Goal: Task Accomplishment & Management: Manage account settings

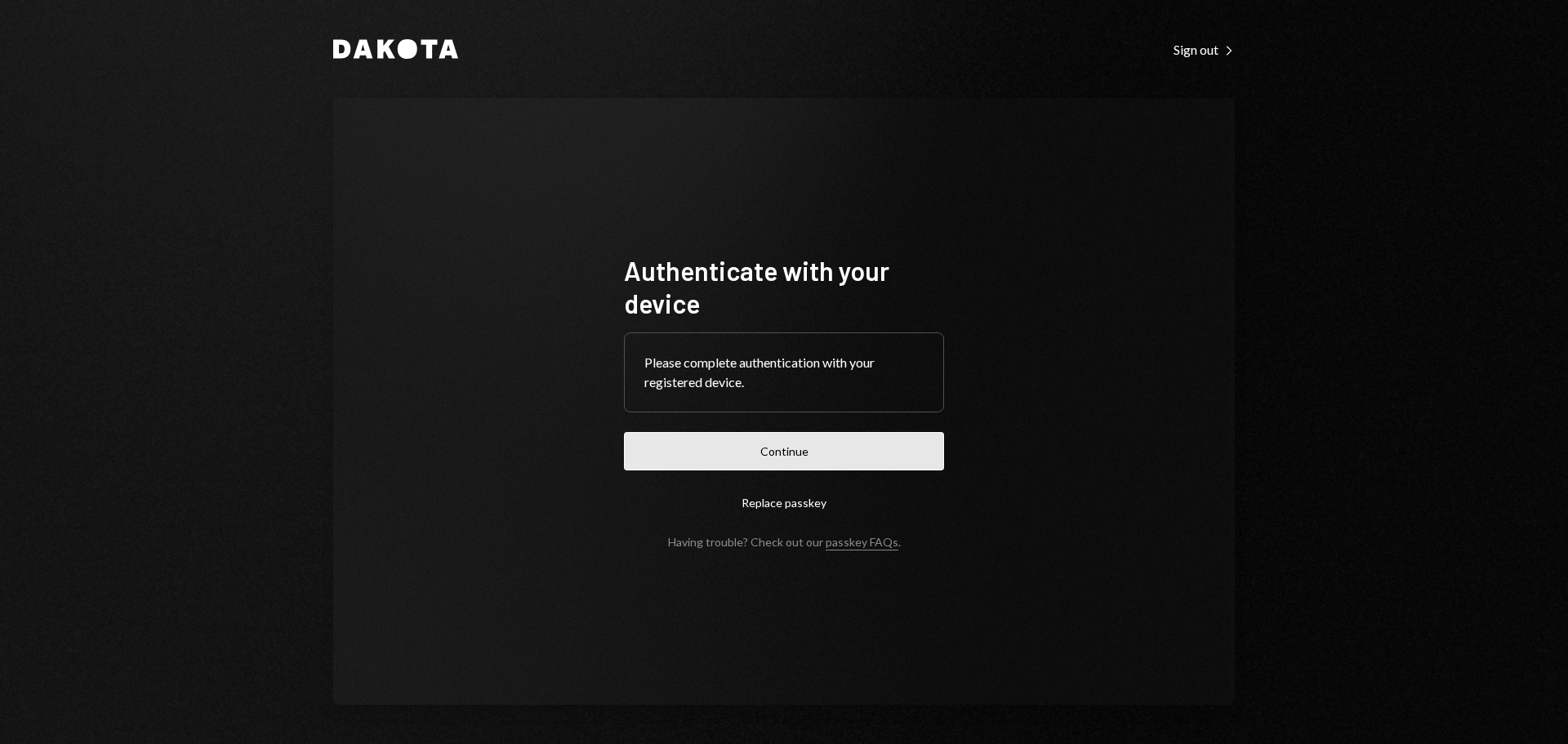
click at [782, 452] on button "Continue" at bounding box center [784, 451] width 320 height 39
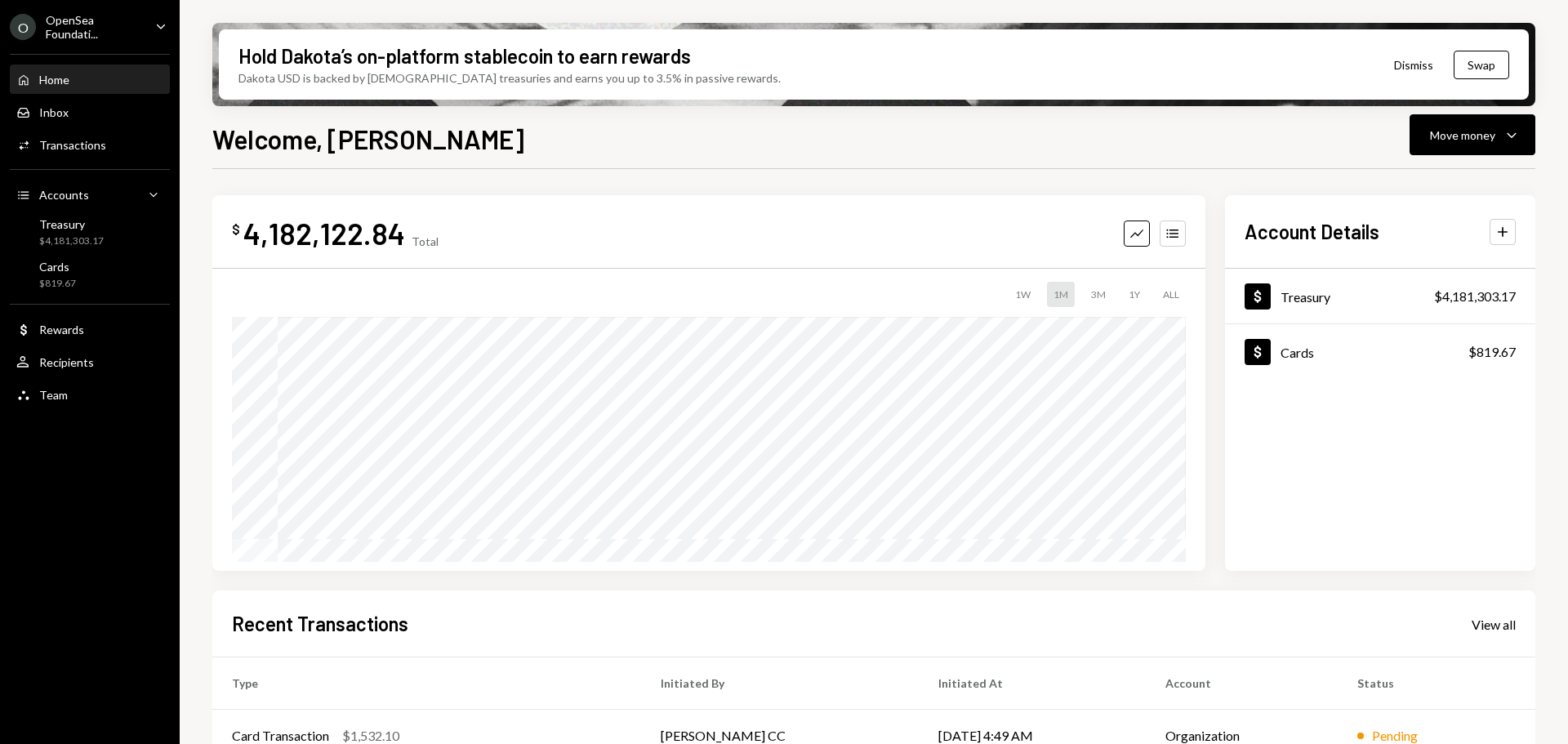
scroll to position [164, 0]
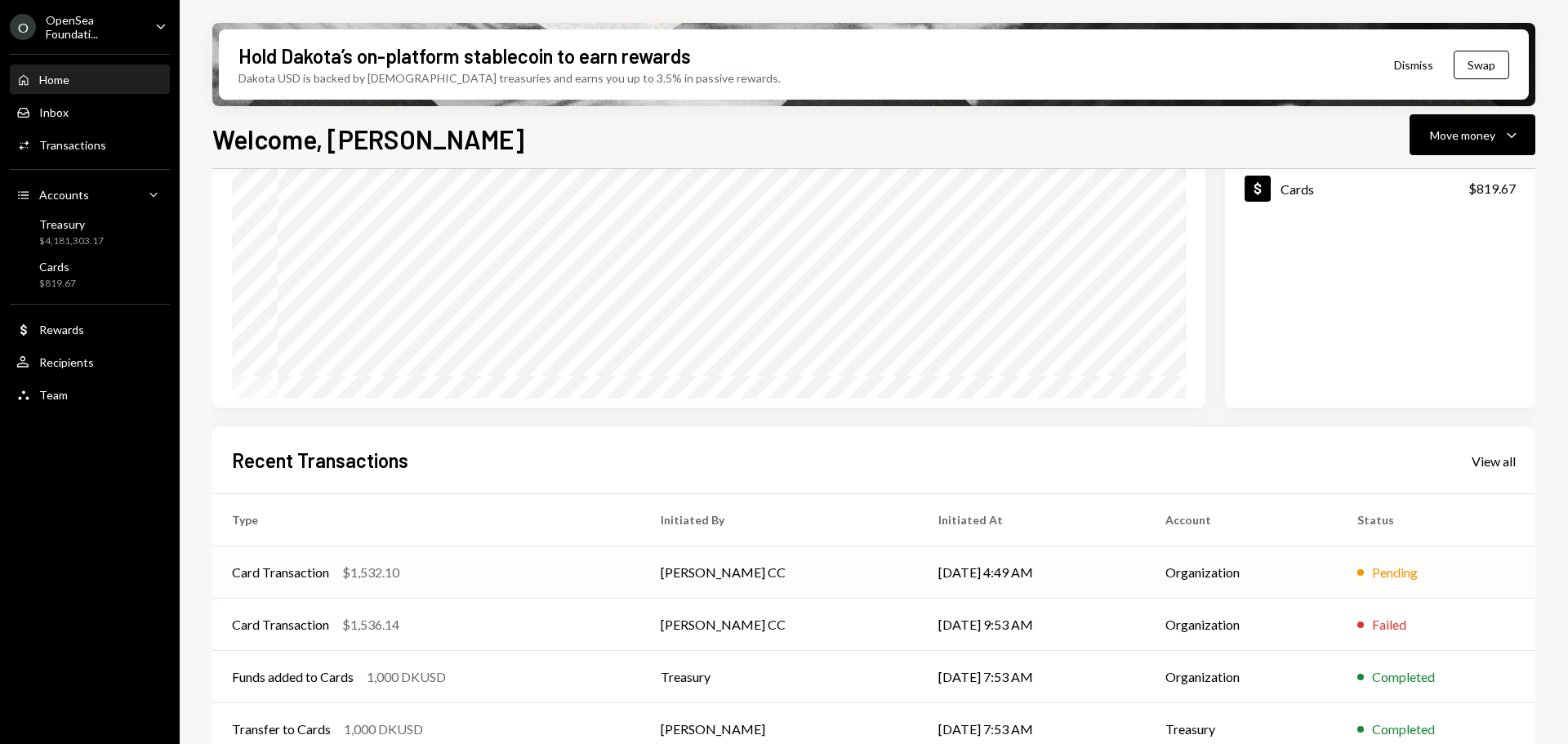
click at [489, 578] on div "Card Transaction $1,532.10" at bounding box center [427, 572] width 390 height 20
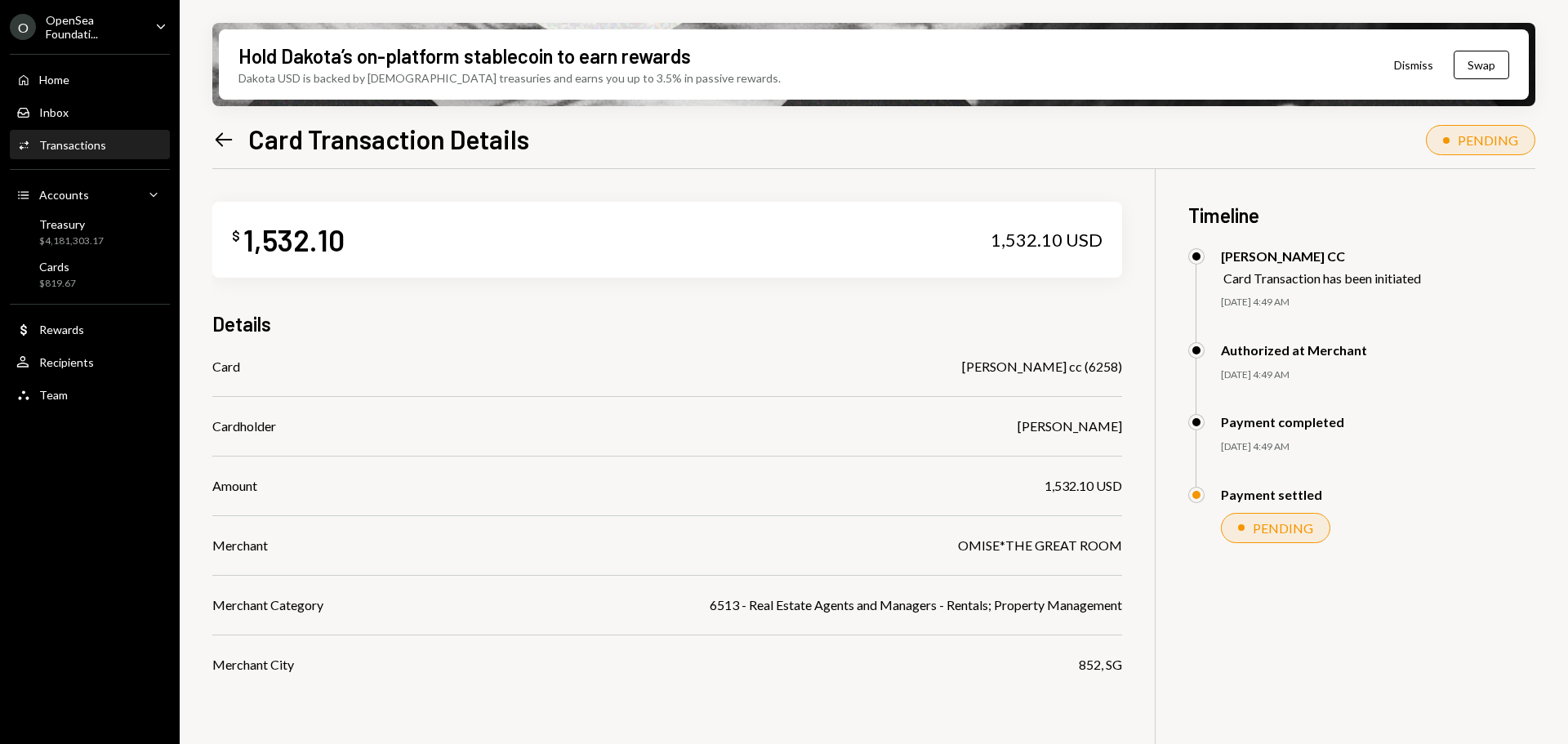
click at [228, 134] on icon "Left Arrow" at bounding box center [224, 140] width 23 height 23
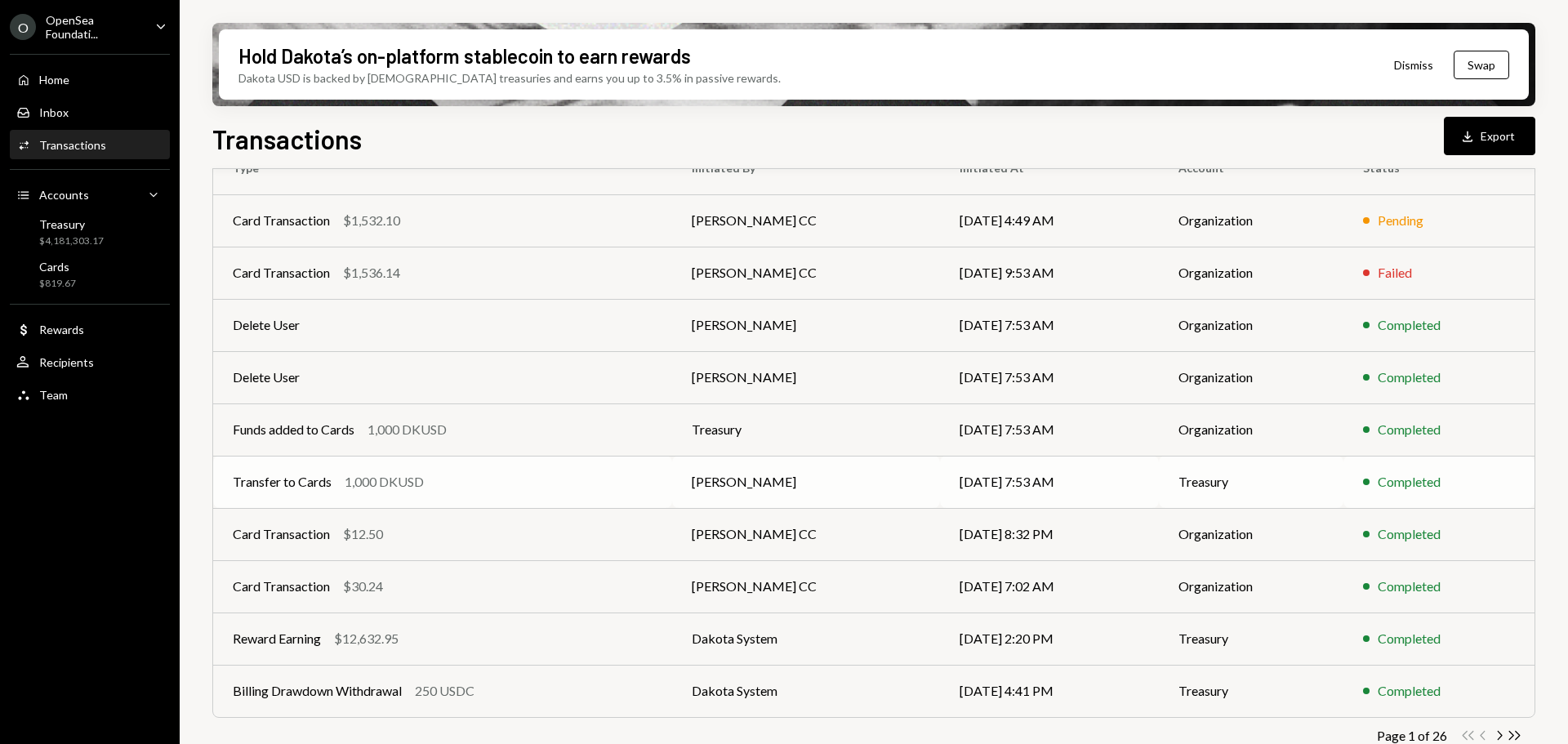
scroll to position [186, 0]
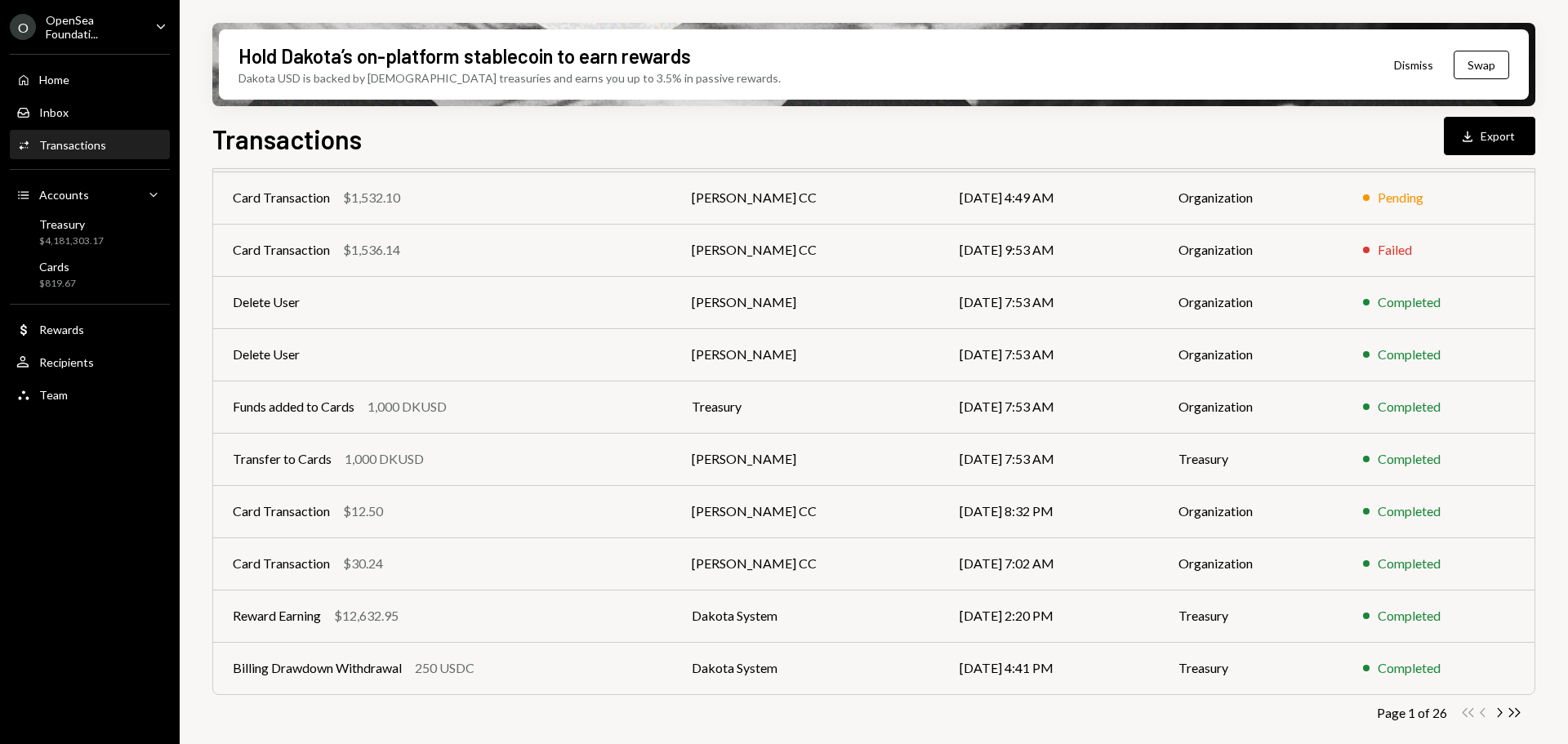
click at [1502, 714] on icon "Chevron Right" at bounding box center [1498, 712] width 16 height 16
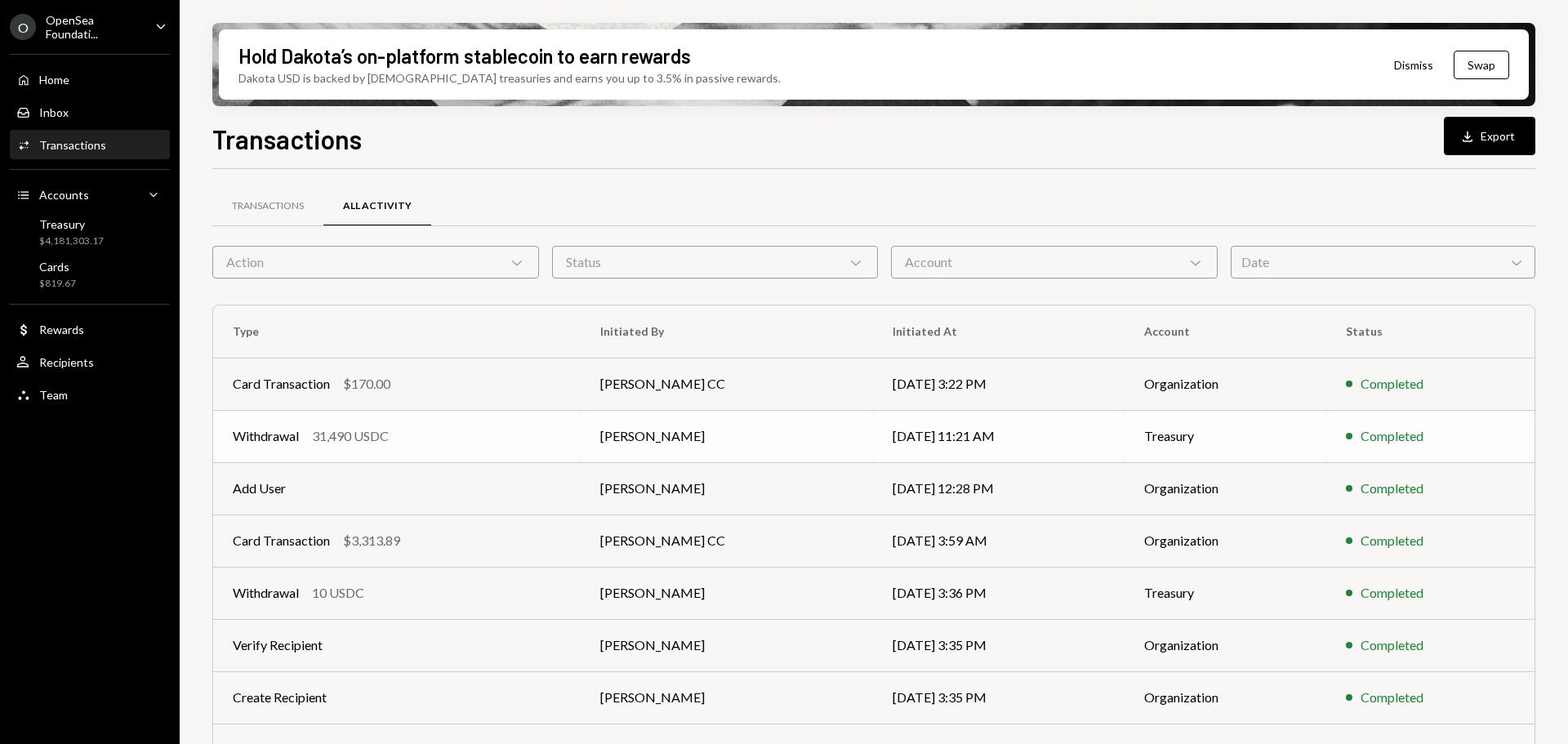
click at [793, 430] on td "[PERSON_NAME]" at bounding box center [727, 437] width 293 height 53
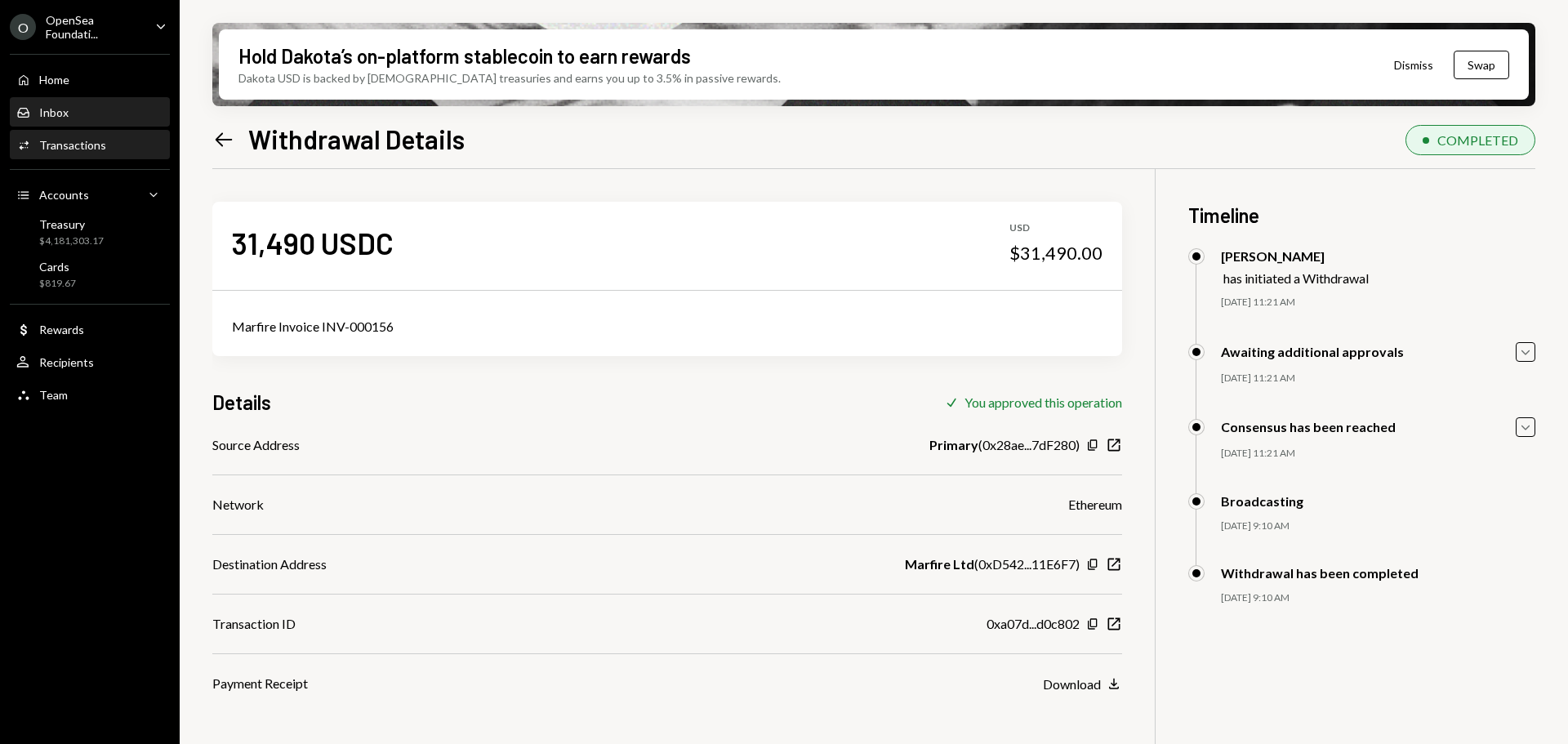
click at [68, 113] on div "Inbox Inbox" at bounding box center [90, 113] width 147 height 15
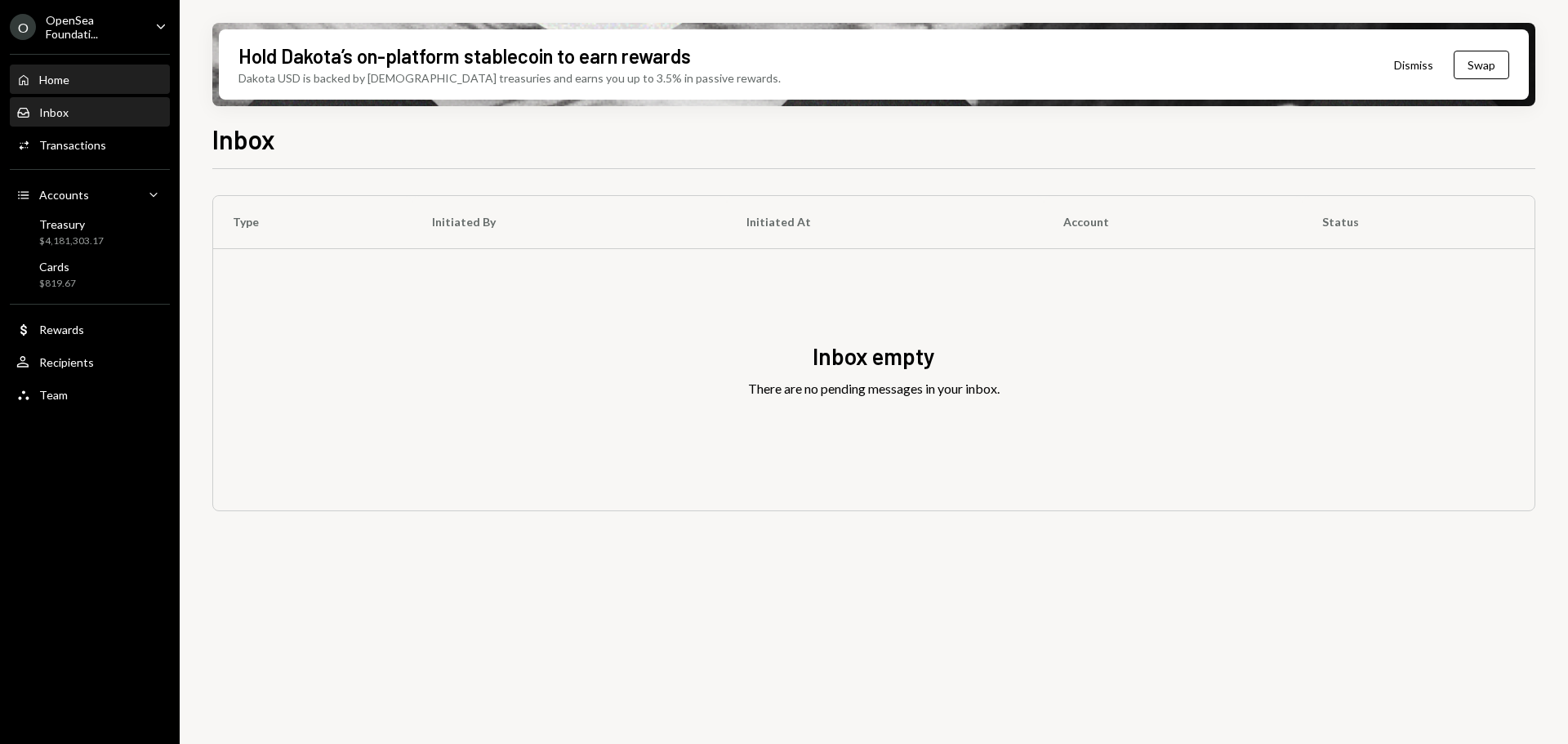
click at [81, 89] on div "Home Home" at bounding box center [90, 80] width 147 height 28
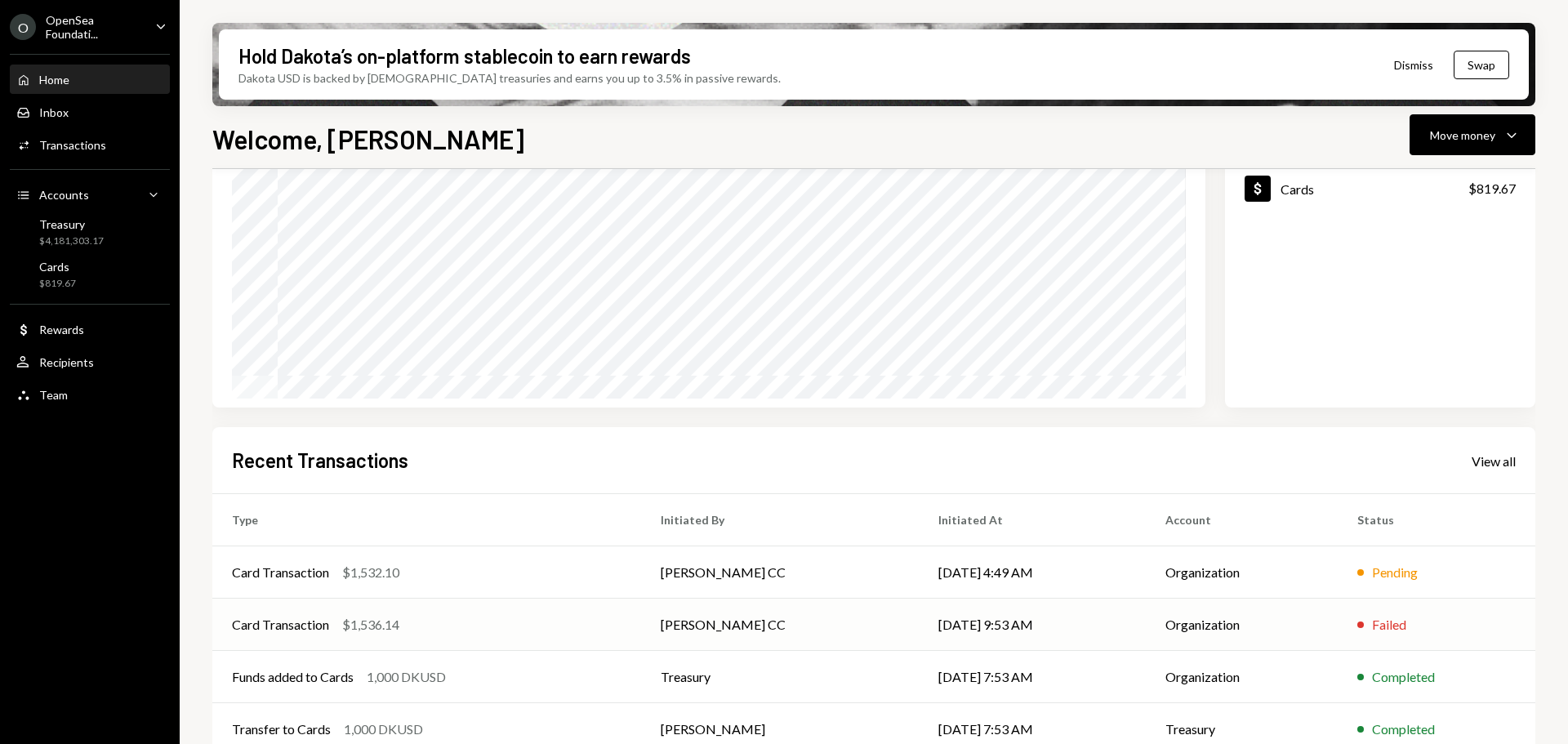
scroll to position [241, 0]
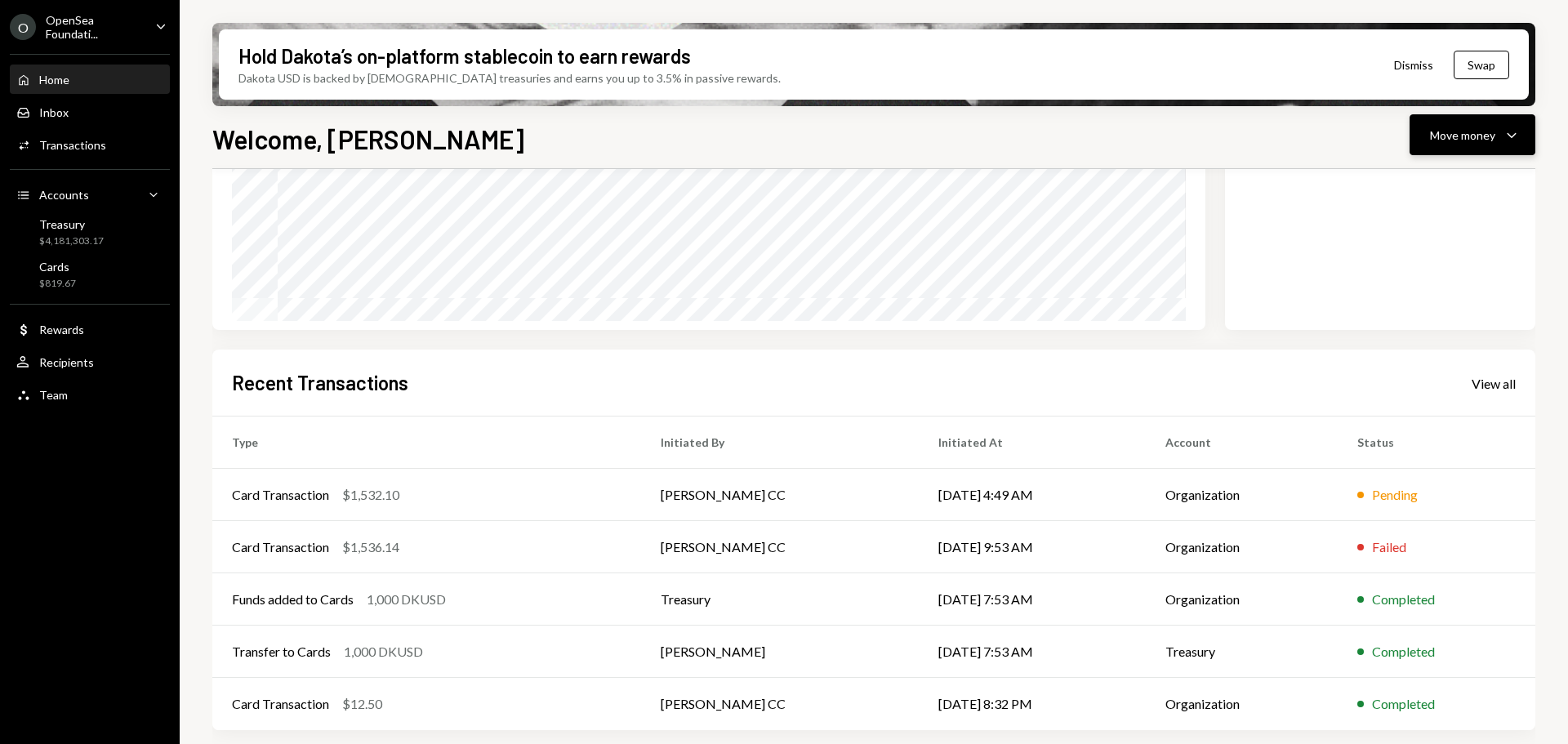
click at [1492, 150] on button "Move money Caret Down" at bounding box center [1472, 135] width 126 height 41
click at [1427, 189] on div "Send" at bounding box center [1459, 184] width 119 height 17
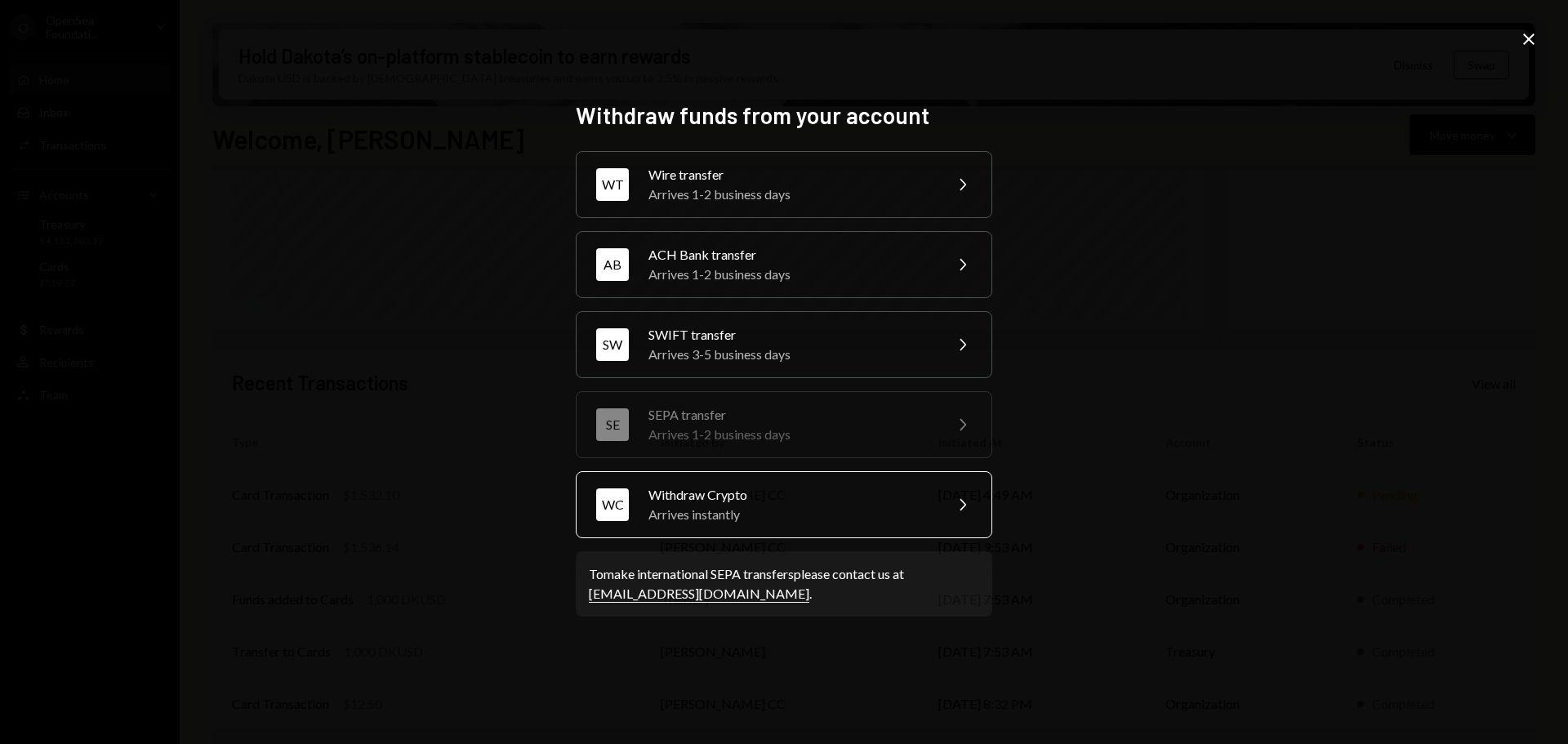
click at [770, 517] on div "Arrives instantly" at bounding box center [791, 515] width 284 height 20
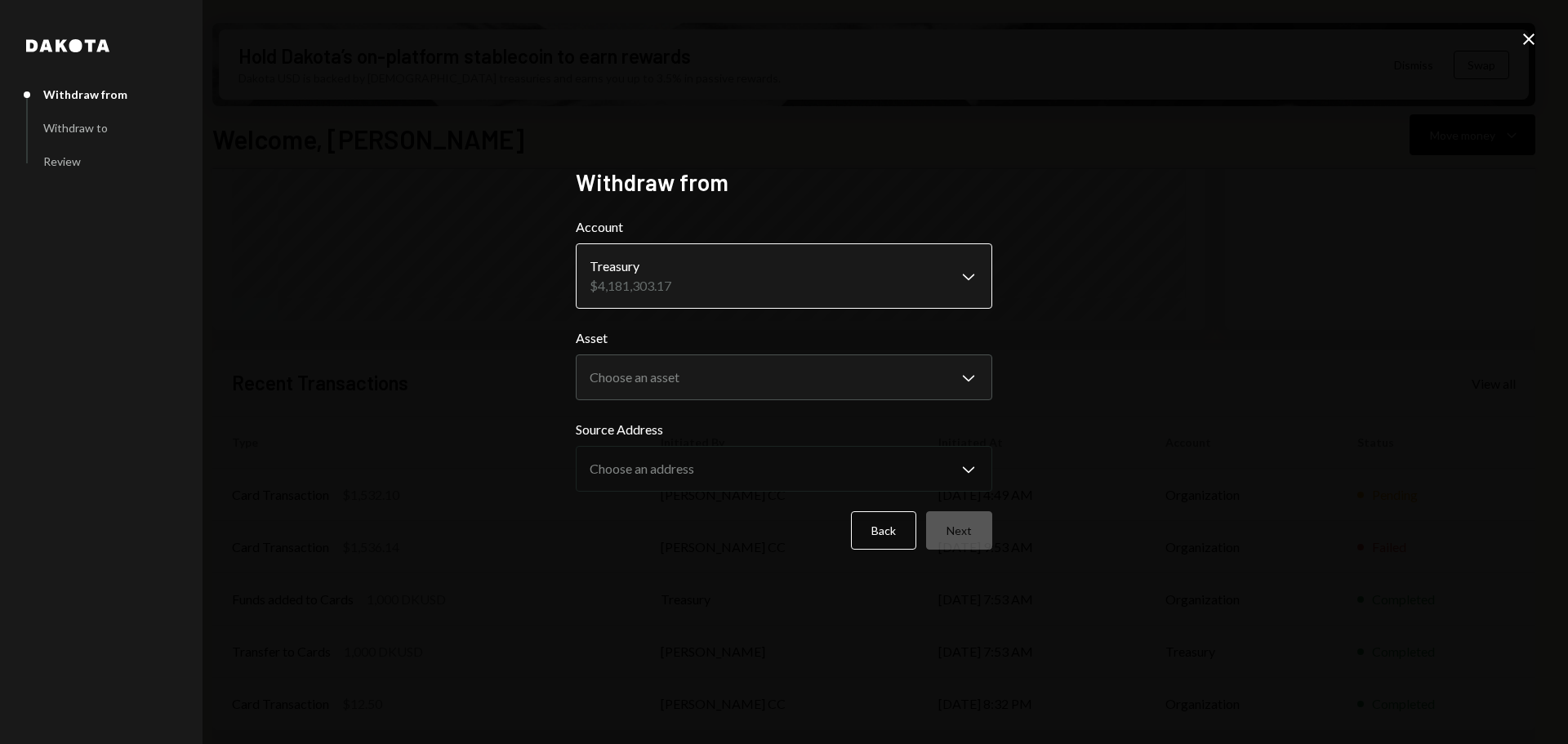
click at [622, 305] on body "O OpenSea Foundati... Caret Down Home Home Inbox Inbox Activities Transactions …" at bounding box center [784, 372] width 1568 height 744
click at [641, 395] on body "O OpenSea Foundati... Caret Down Home Home Inbox Inbox Activities Transactions …" at bounding box center [784, 372] width 1568 height 744
click at [1526, 48] on icon "Close" at bounding box center [1529, 39] width 20 height 20
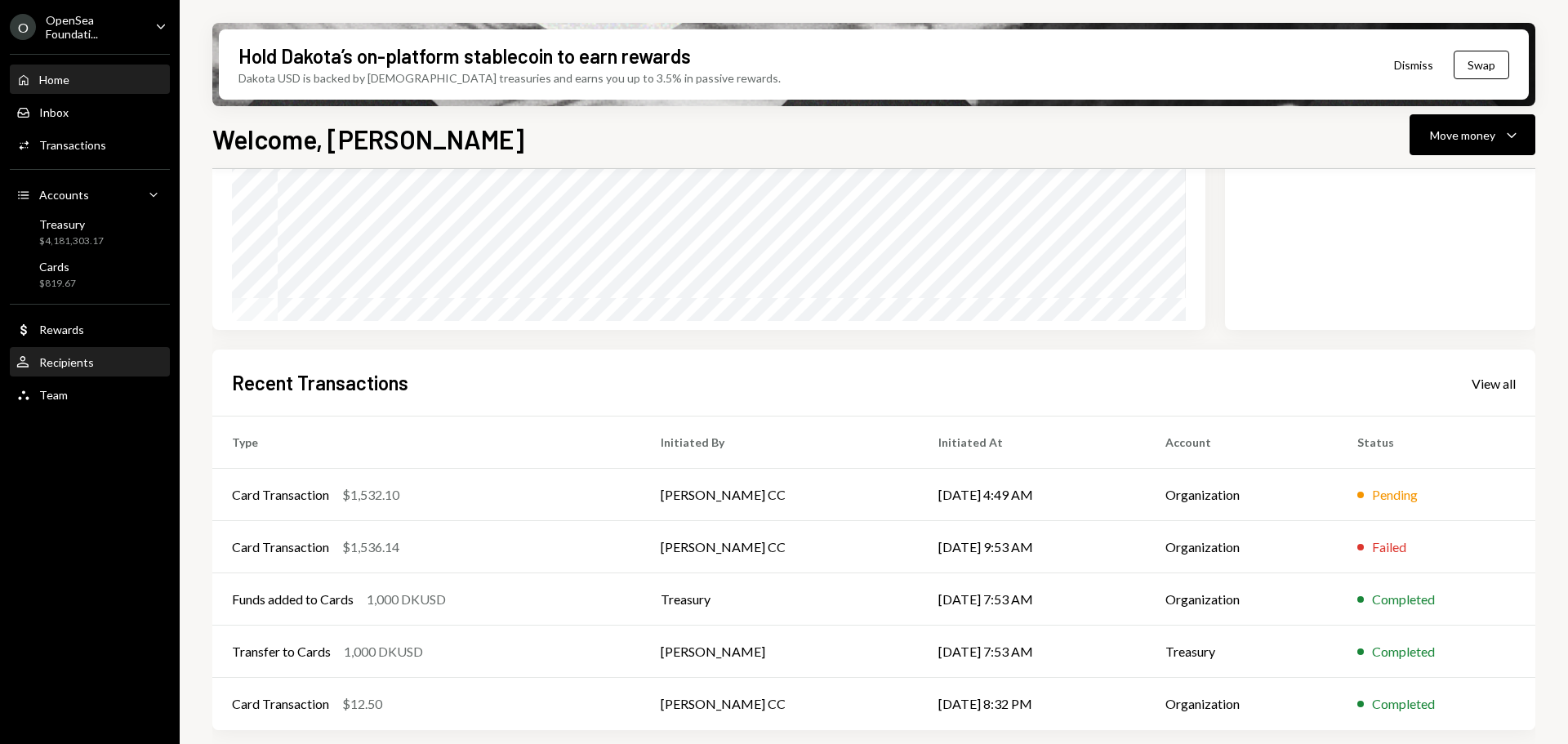
click at [61, 370] on div "User Recipients" at bounding box center [90, 363] width 147 height 28
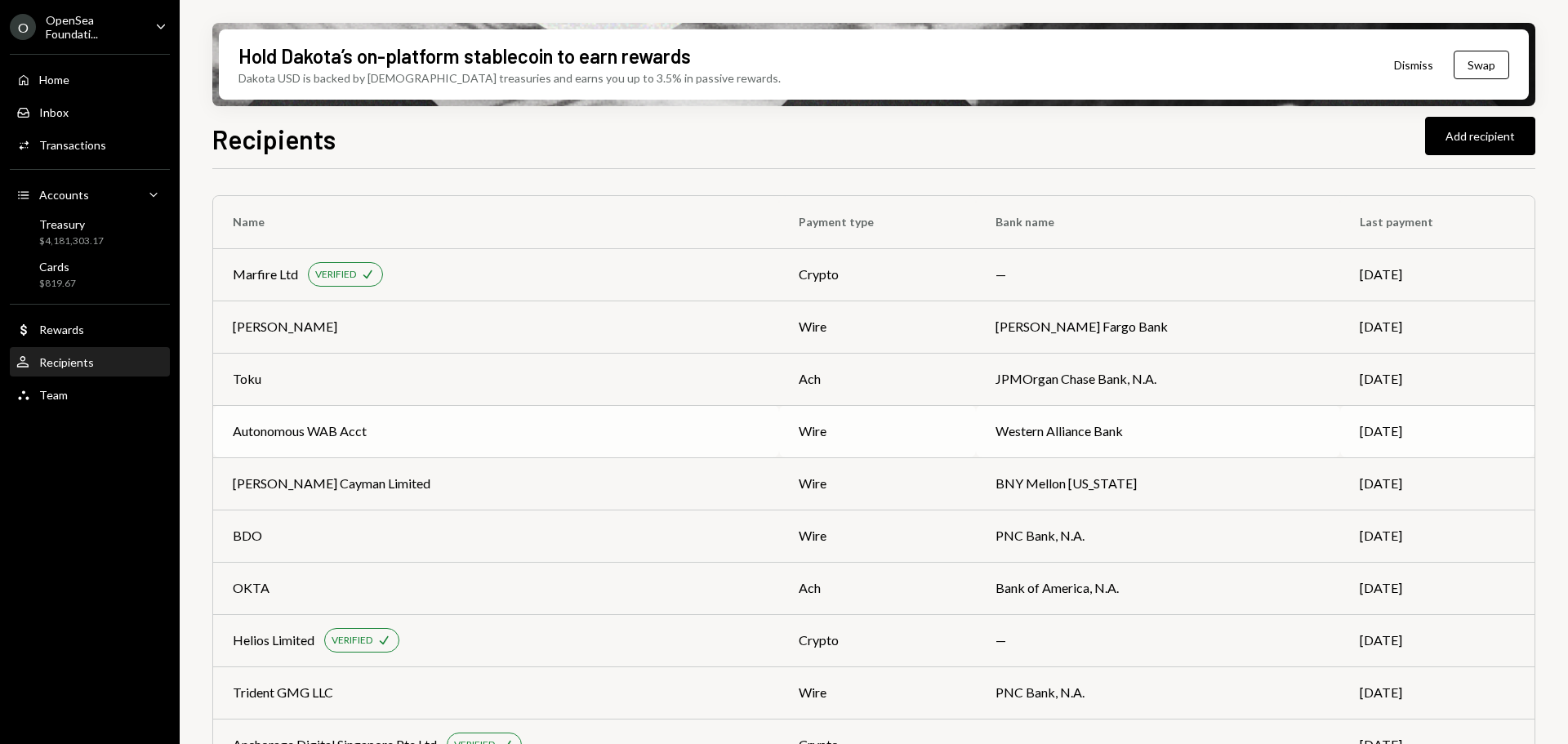
click at [480, 430] on div "Autonomous WAB Acct" at bounding box center [496, 431] width 527 height 20
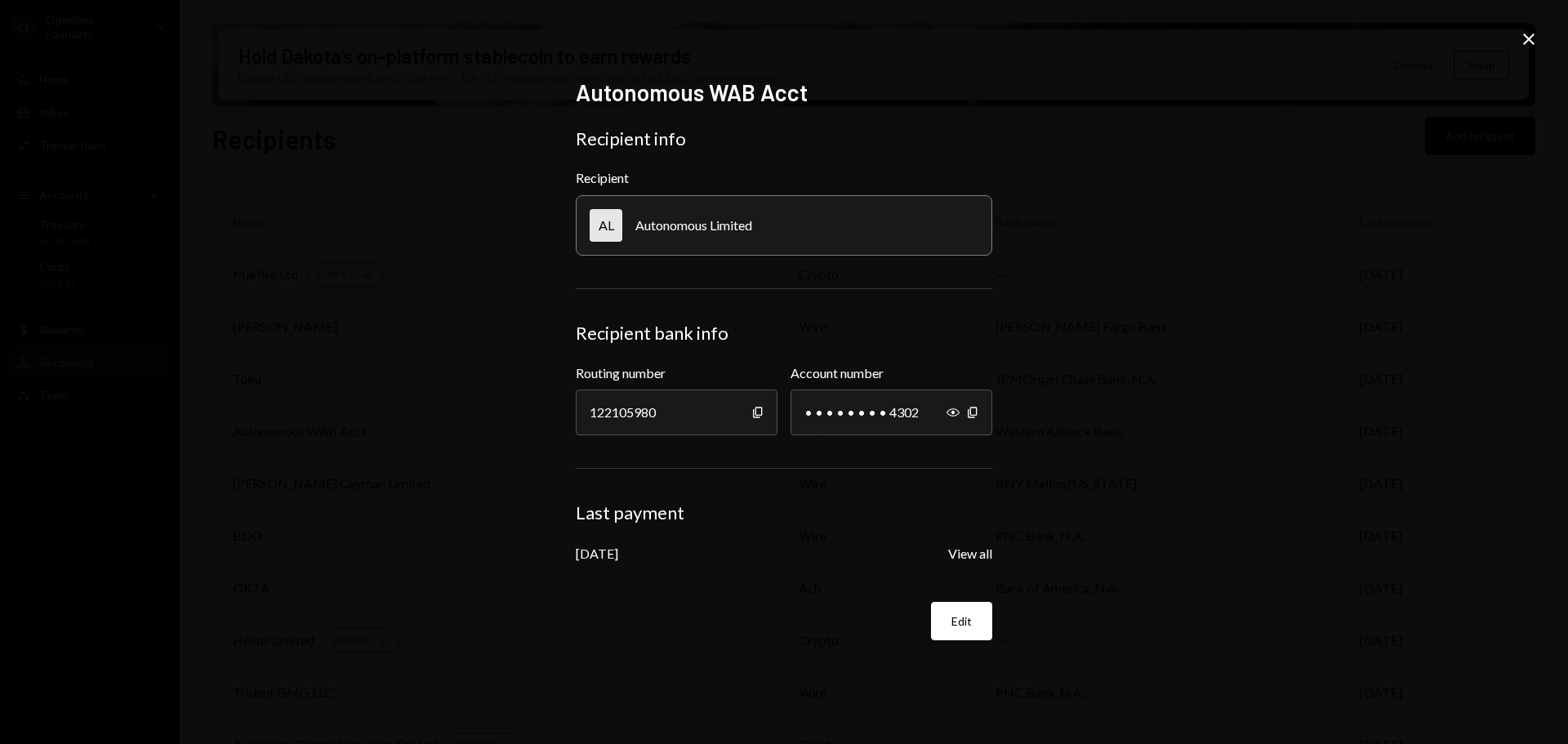
click at [1529, 44] on icon "Close" at bounding box center [1529, 39] width 20 height 20
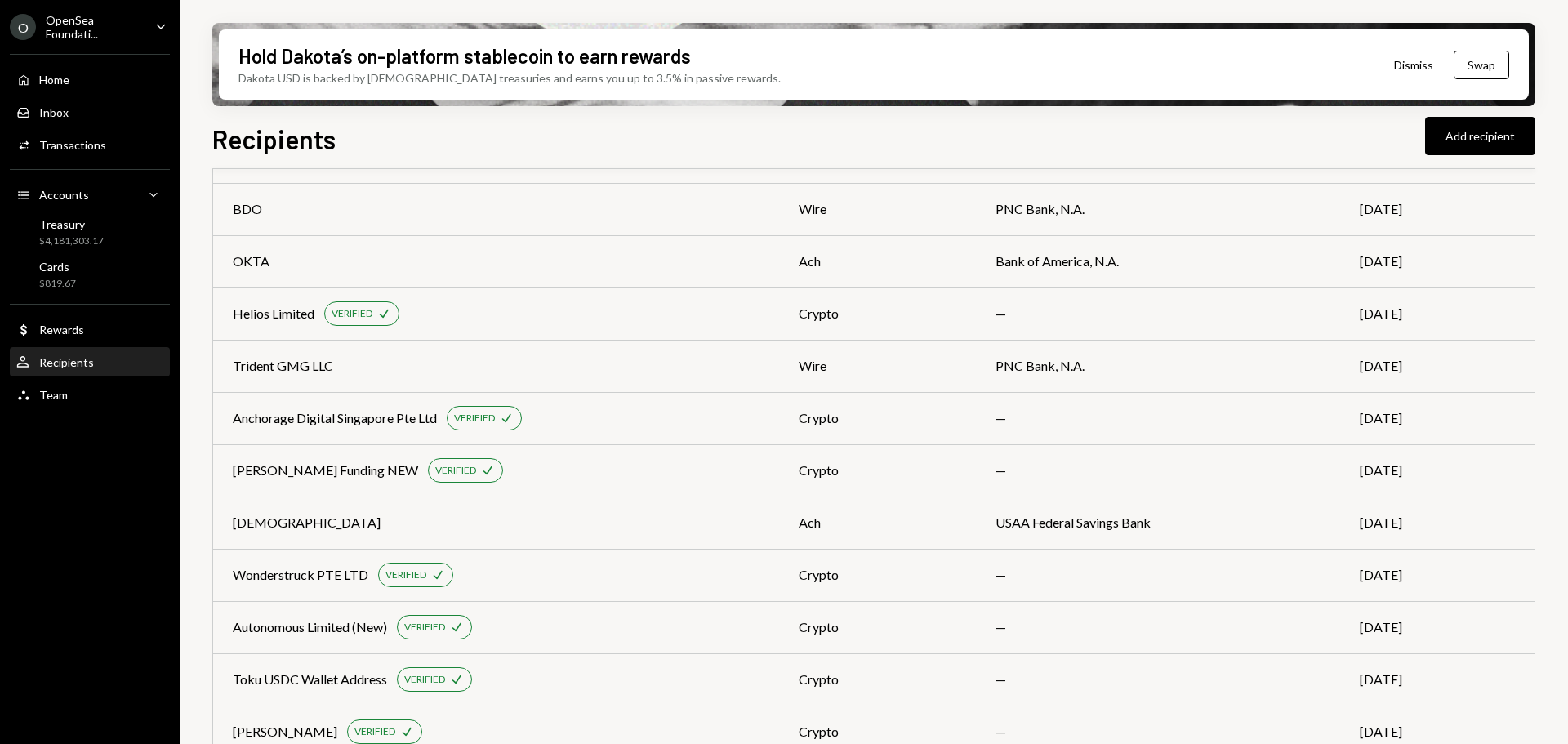
scroll to position [668, 0]
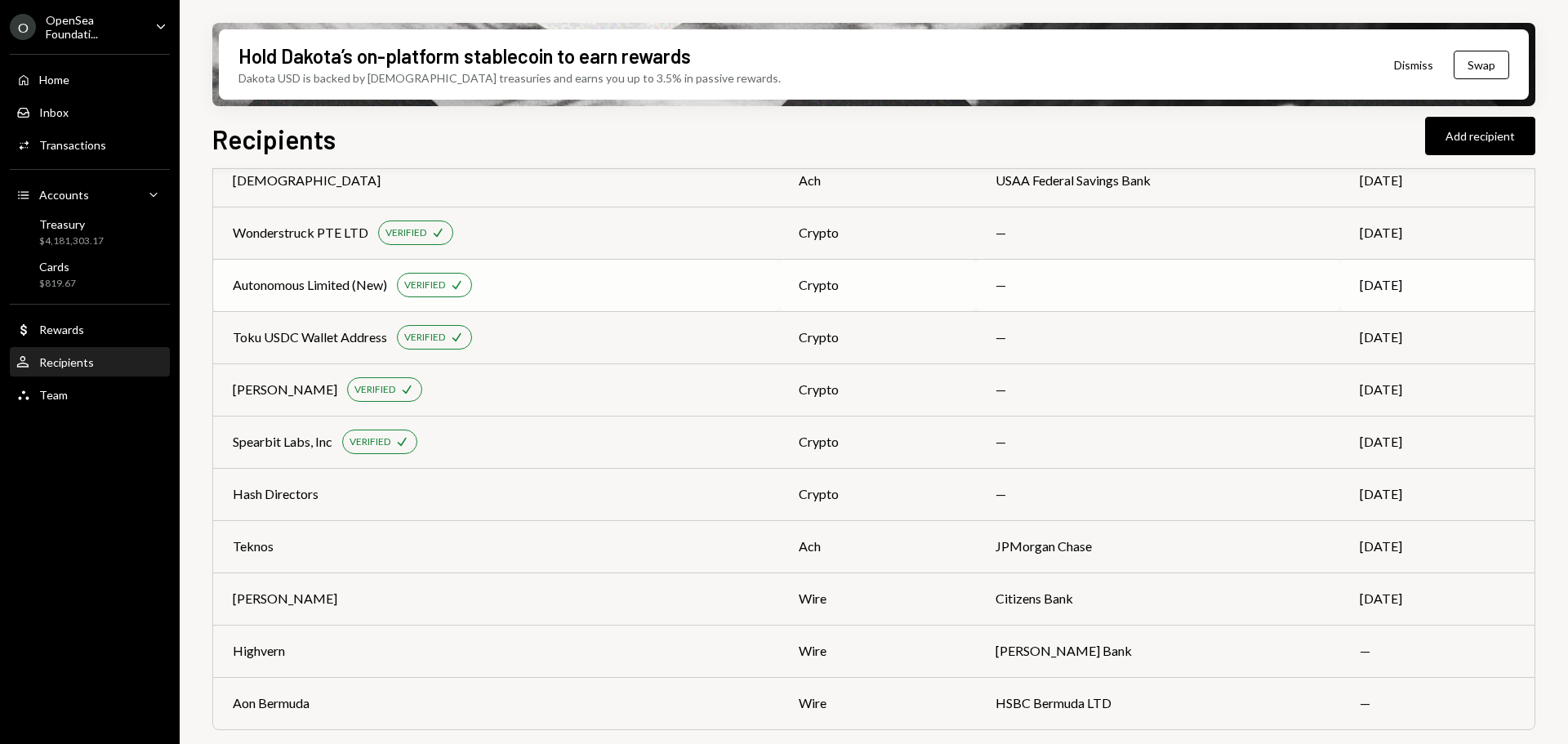
click at [338, 295] on div "Autonomous Limited (New) VERIFIED Check" at bounding box center [496, 285] width 527 height 25
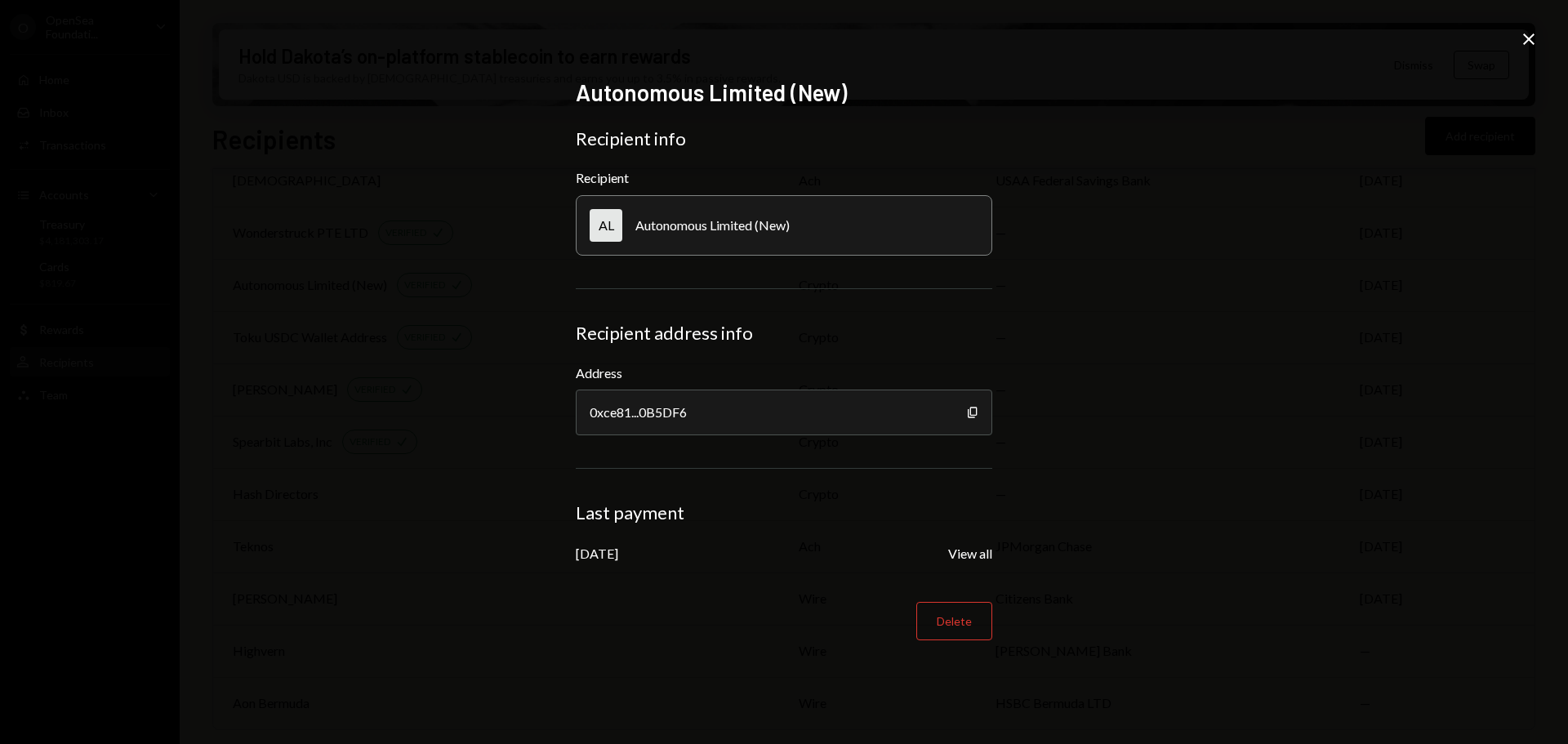
click at [1520, 44] on icon "Close" at bounding box center [1529, 39] width 20 height 20
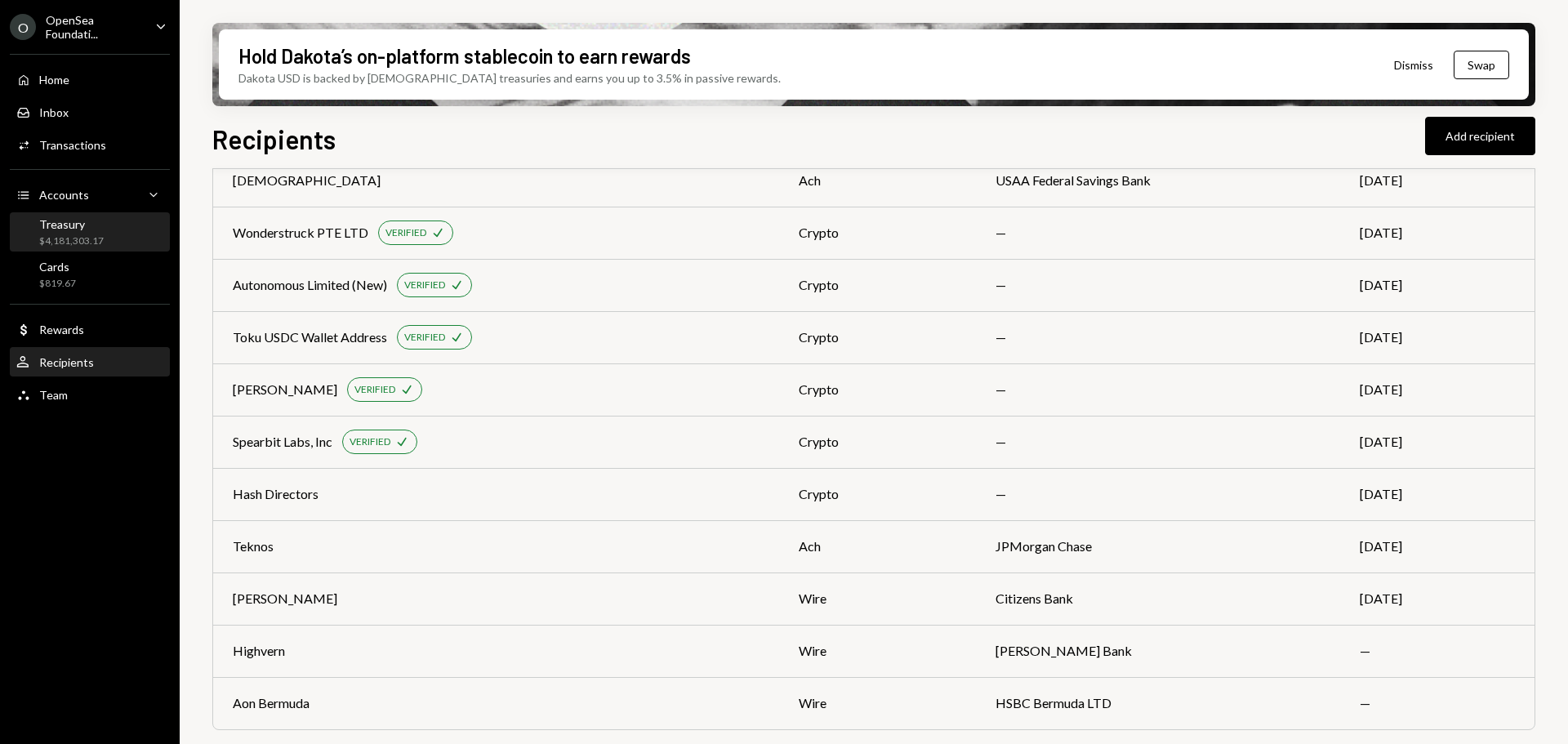
click at [65, 233] on div "Treasury $4,181,303.17" at bounding box center [72, 233] width 64 height 31
